Goal: Find specific page/section: Find specific page/section

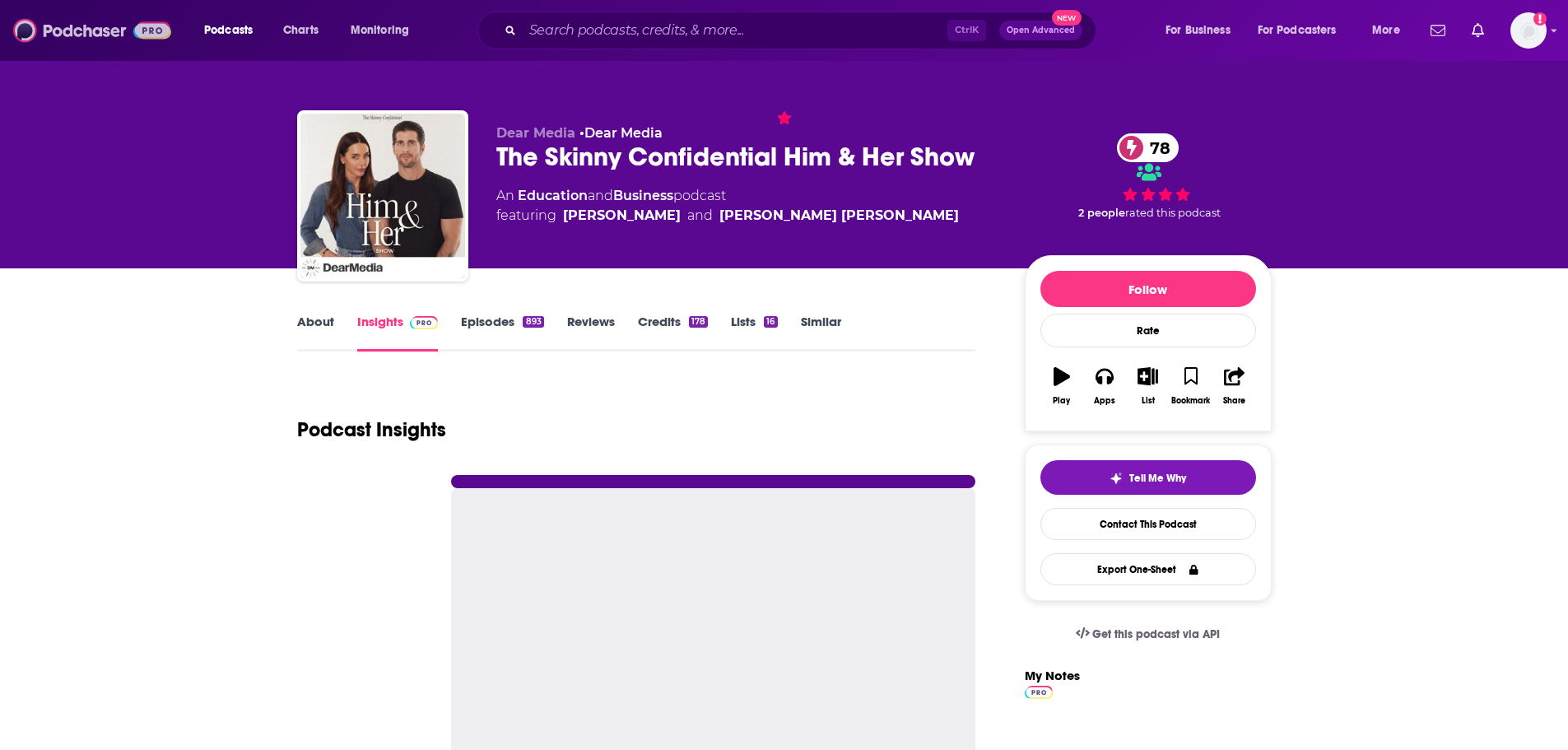
click at [130, 33] on img at bounding box center [92, 31] width 158 height 32
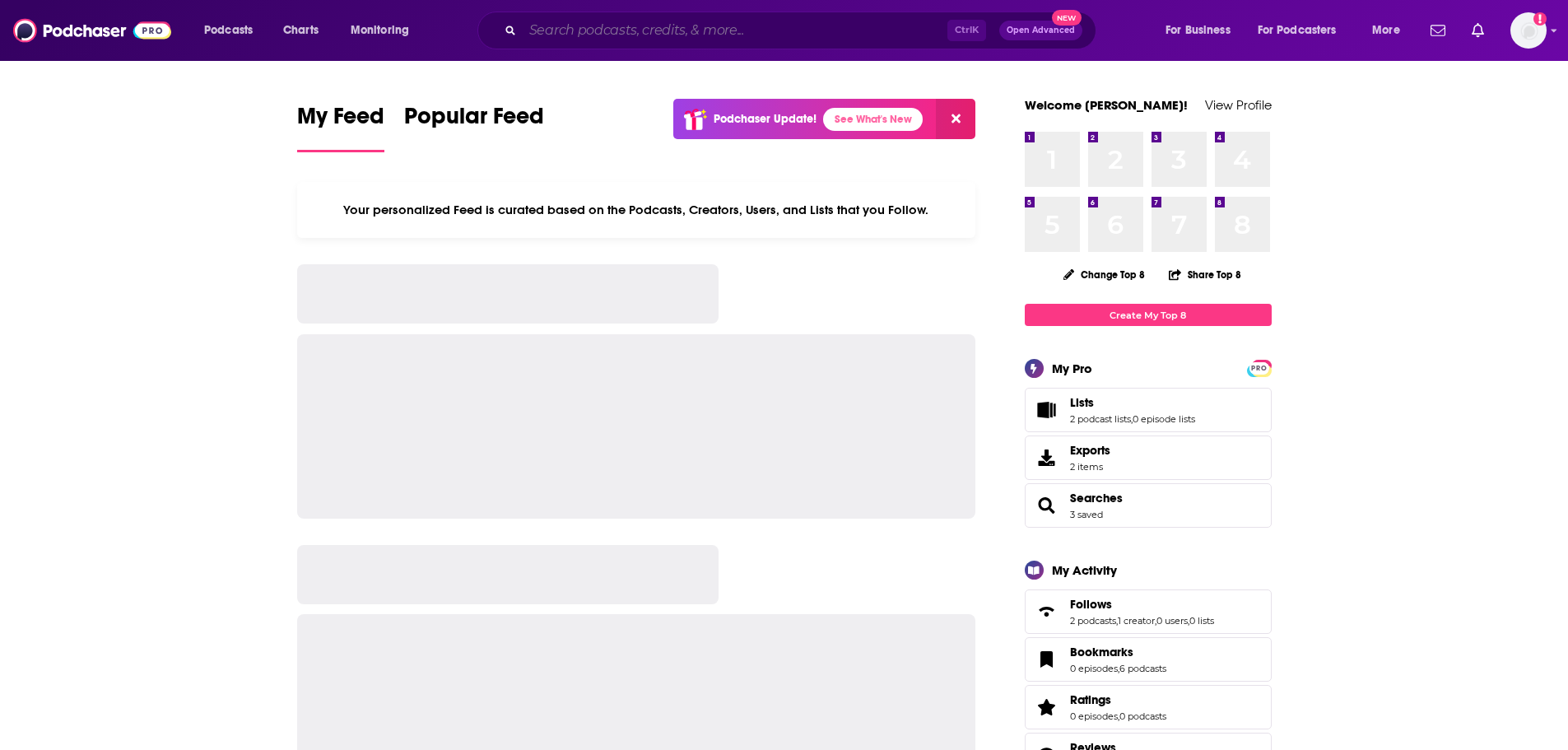
click at [654, 28] on input "Search podcasts, credits, & more..." at bounding box center [734, 31] width 425 height 26
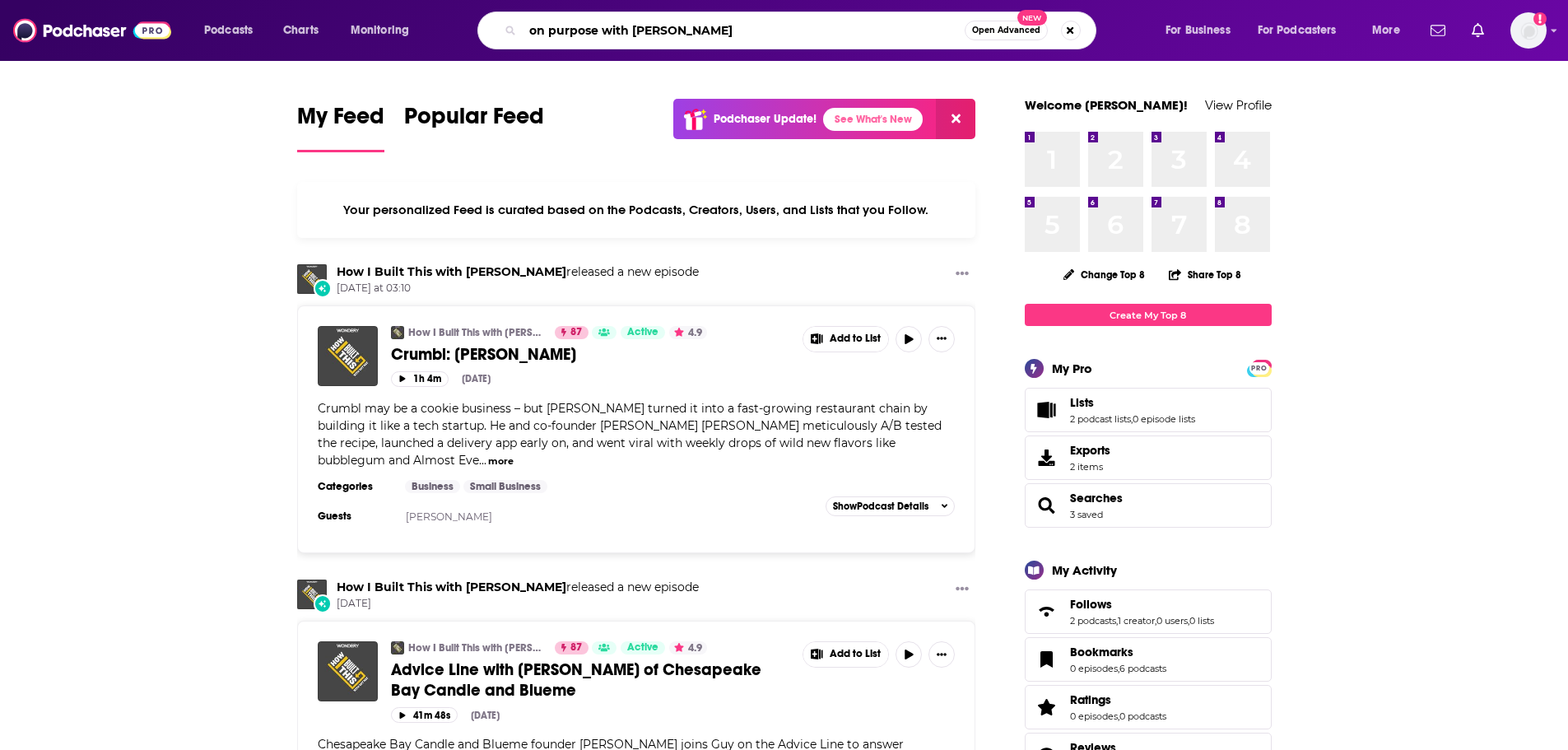
type input "on purpose with [PERSON_NAME]"
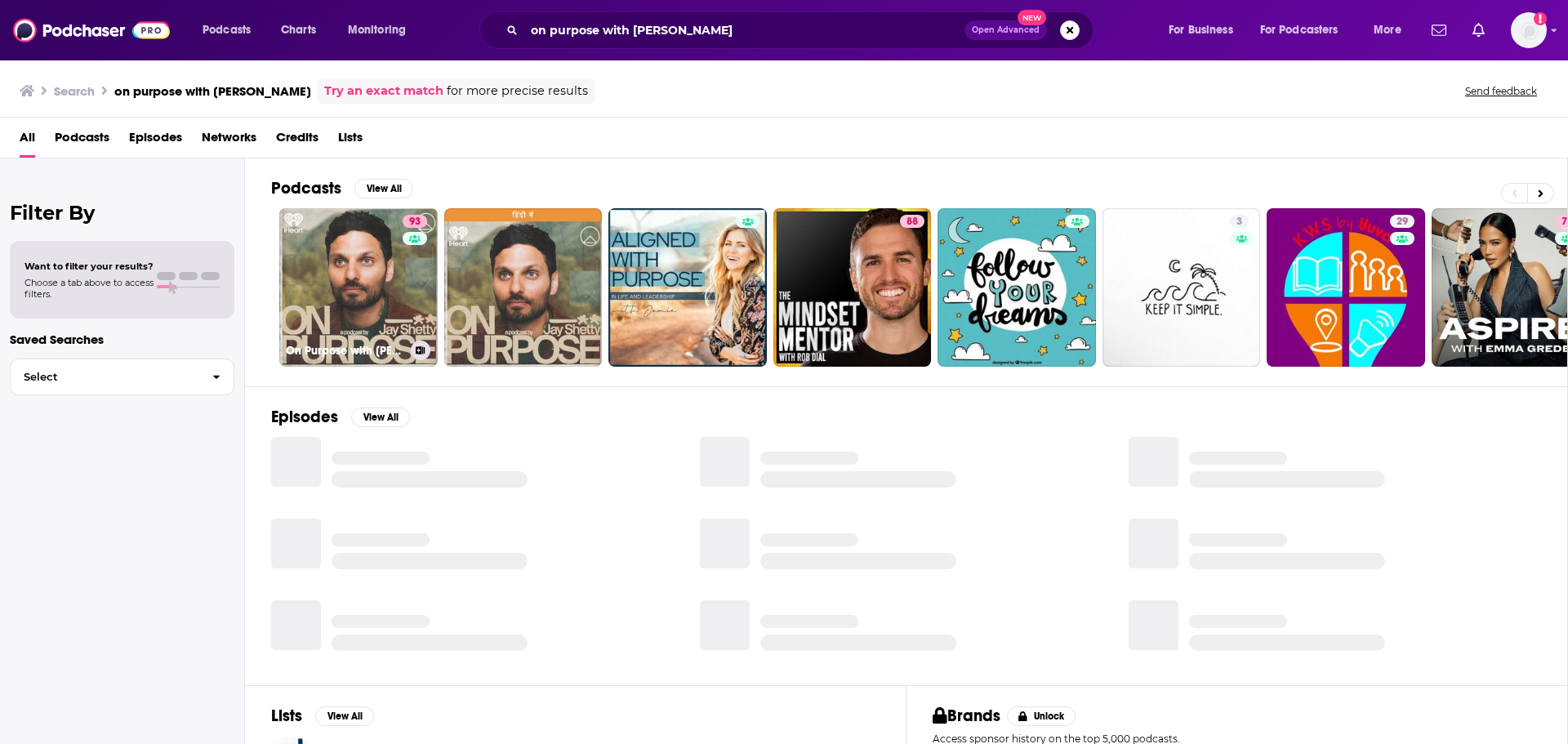
click at [371, 325] on link "93 On Purpose with [PERSON_NAME]" at bounding box center [359, 288] width 159 height 159
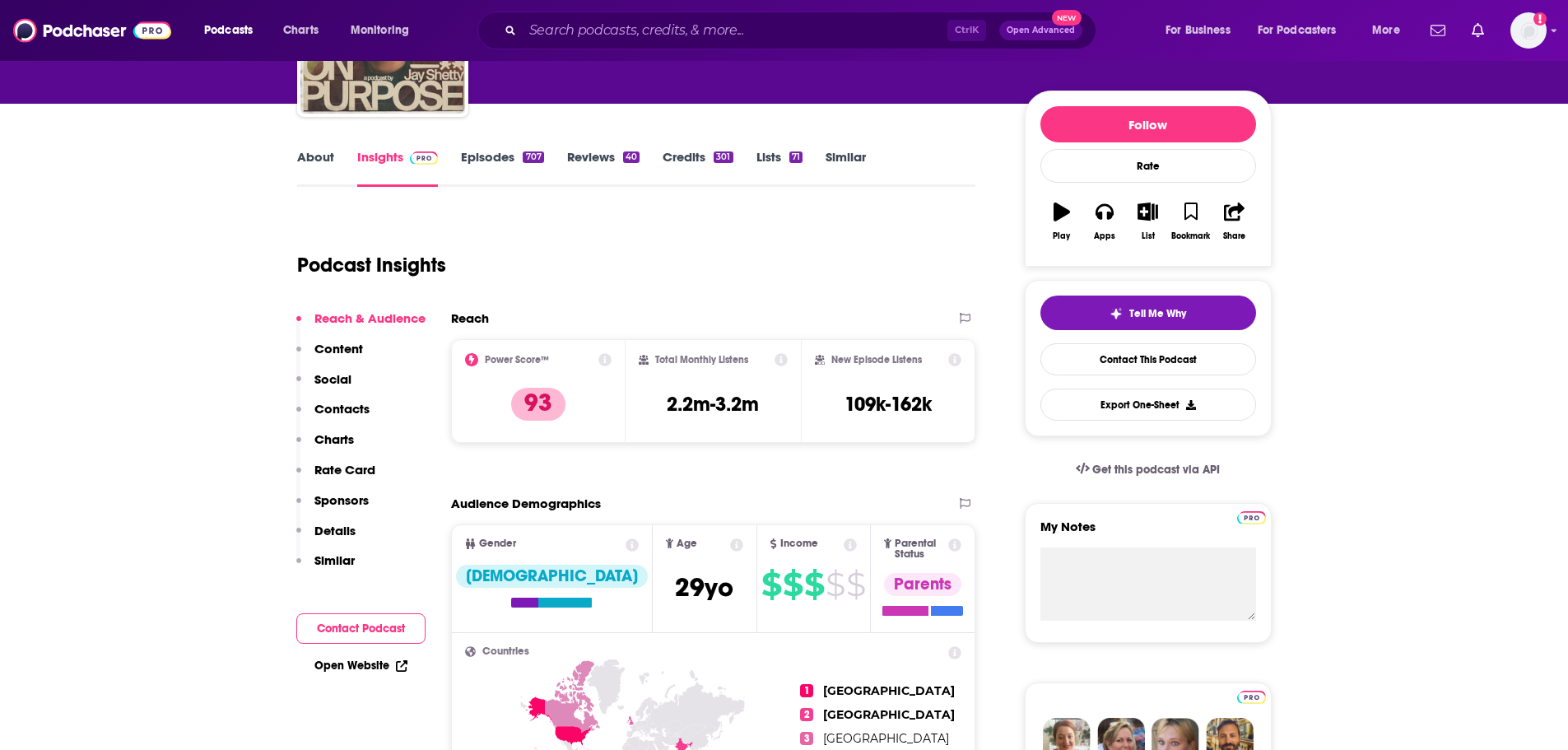
click at [341, 407] on p "Contacts" at bounding box center [341, 408] width 55 height 16
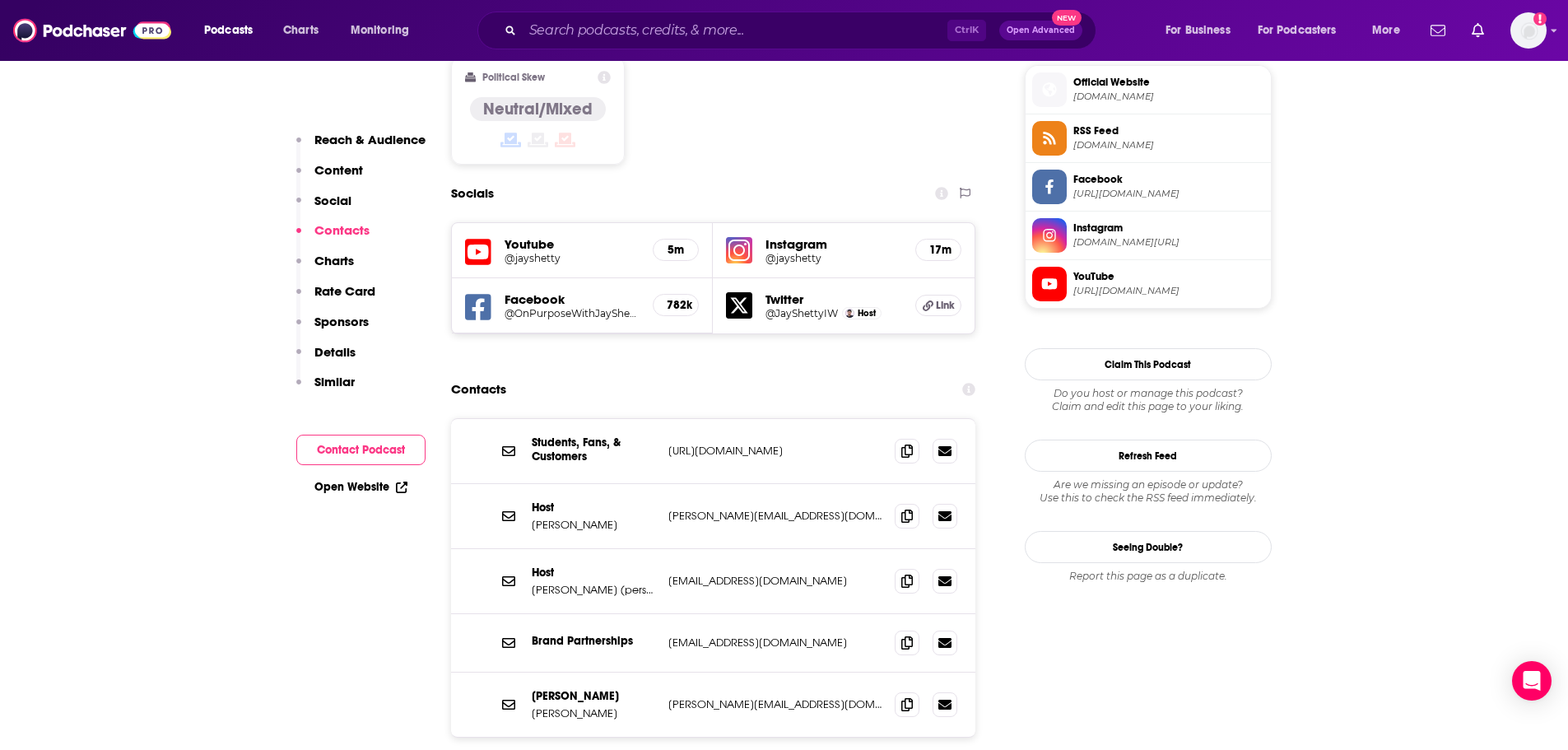
scroll to position [1412, 0]
